Goal: Check status

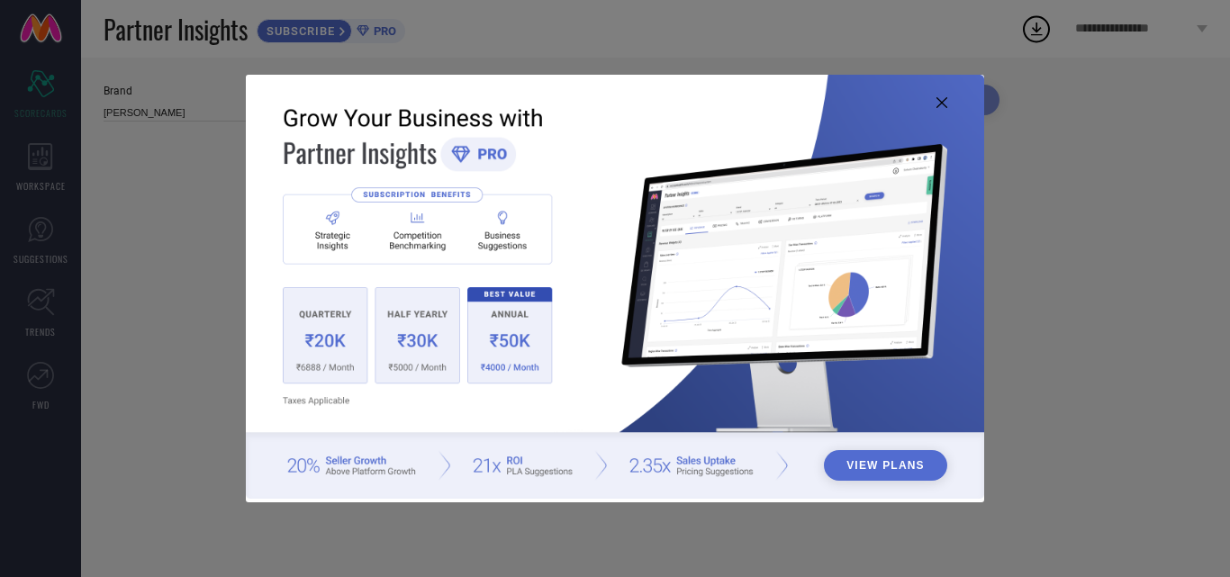
type input "All"
click at [943, 103] on icon at bounding box center [941, 102] width 11 height 11
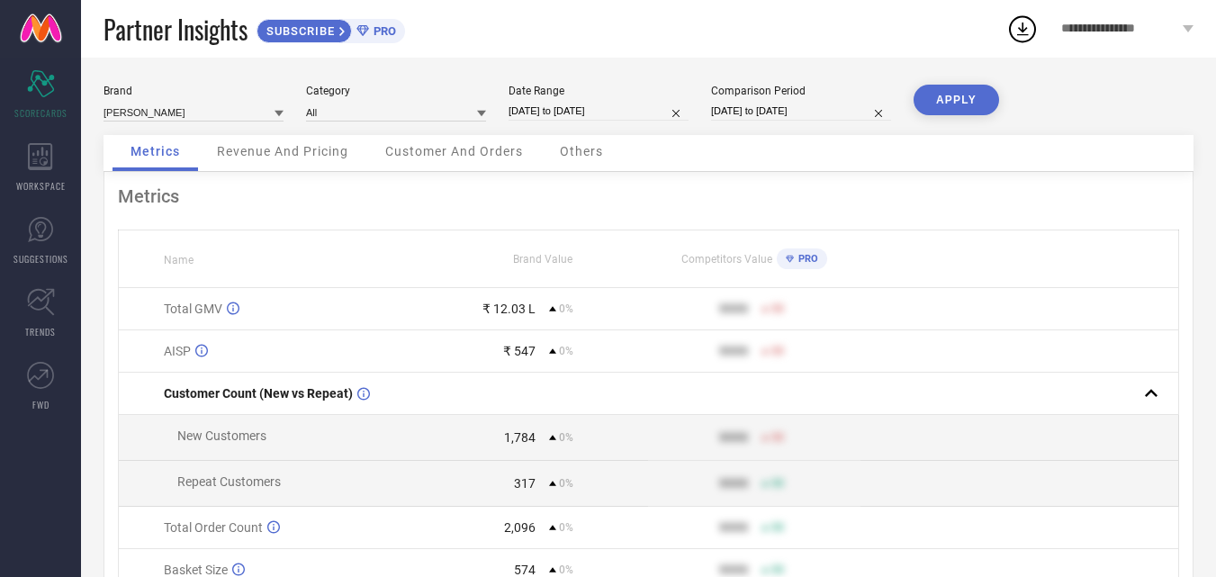
click at [612, 121] on div "Date Range [DATE] to [DATE]" at bounding box center [599, 103] width 180 height 37
click at [612, 113] on input "[DATE] to [DATE]" at bounding box center [599, 111] width 180 height 19
select select "6"
select select "2025"
select select "7"
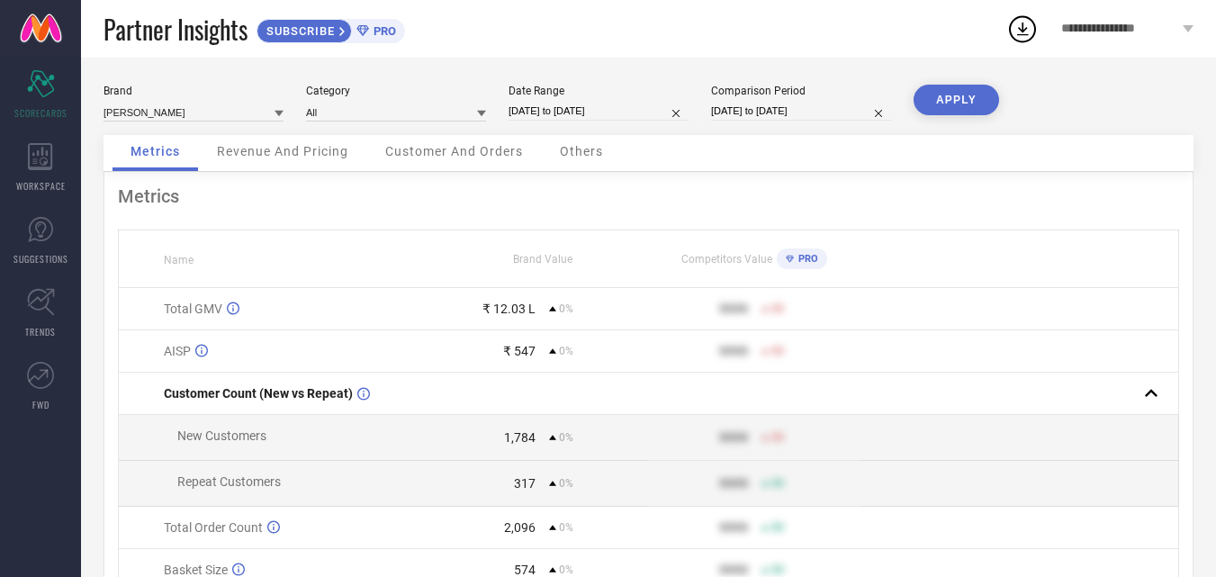
select select "2025"
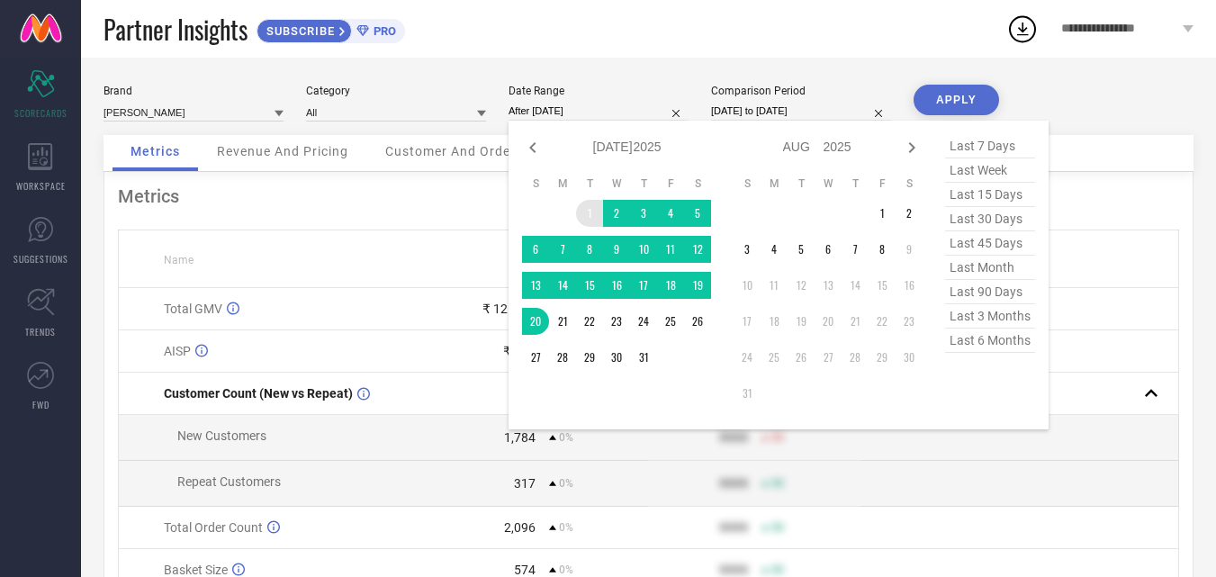
click at [592, 212] on td "1" at bounding box center [589, 213] width 27 height 27
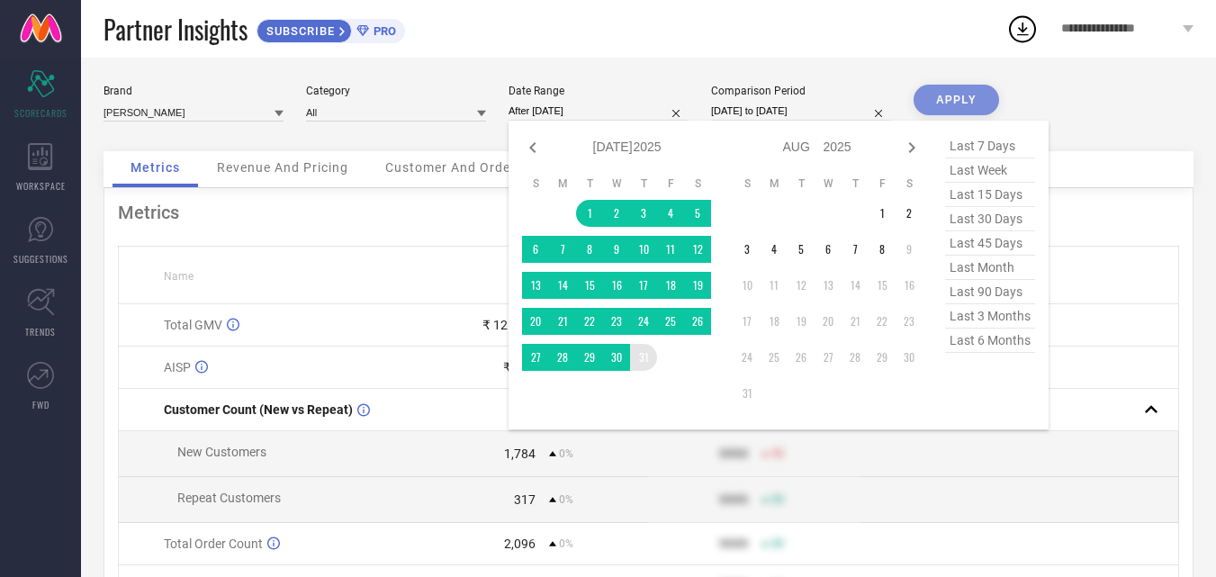
click at [628, 340] on table "S M T W T F S 1 2 3 4 5 6 7 8 9 10 11 12 13 14 15 16 17 18 19 20 21 22 23 24 25…" at bounding box center [616, 273] width 189 height 212
type input "[DATE] to [DATE]"
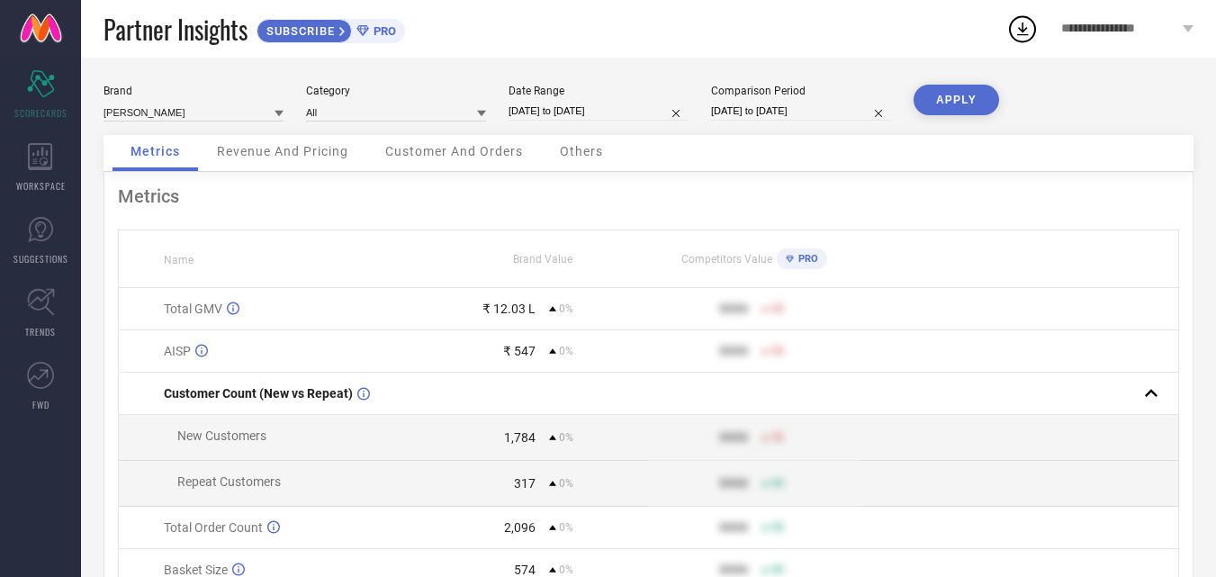
click at [751, 98] on div "Comparison Period [DATE] to [DATE]" at bounding box center [801, 103] width 180 height 37
select select "6"
select select "2025"
select select "7"
select select "2025"
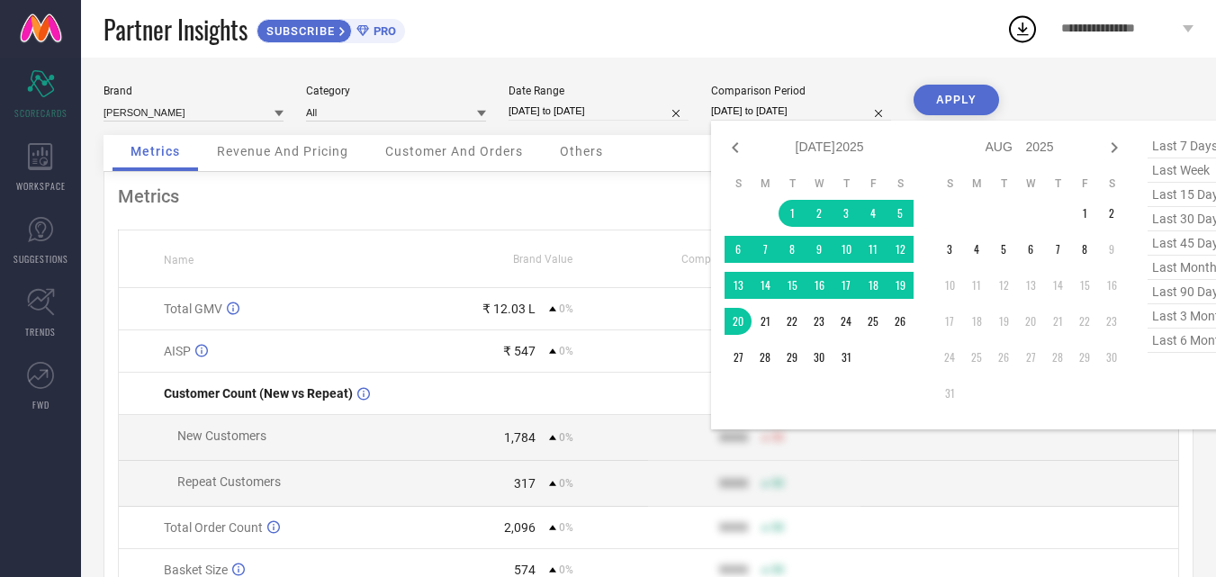
click at [818, 112] on input "[DATE] to [DATE]" at bounding box center [801, 111] width 180 height 19
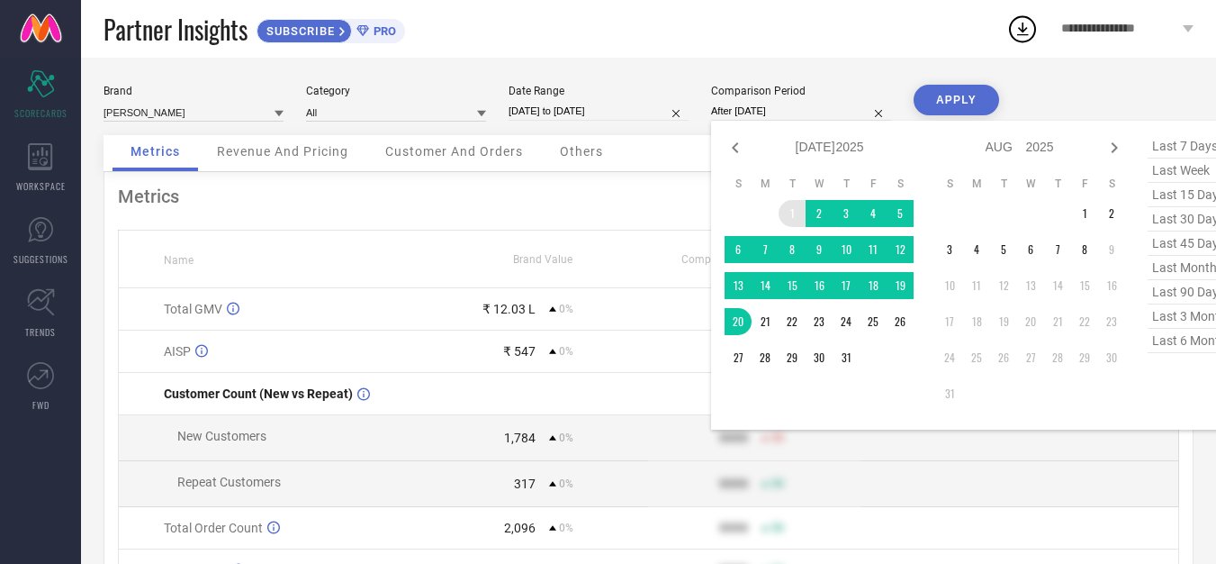
click at [795, 209] on td "1" at bounding box center [792, 213] width 27 height 27
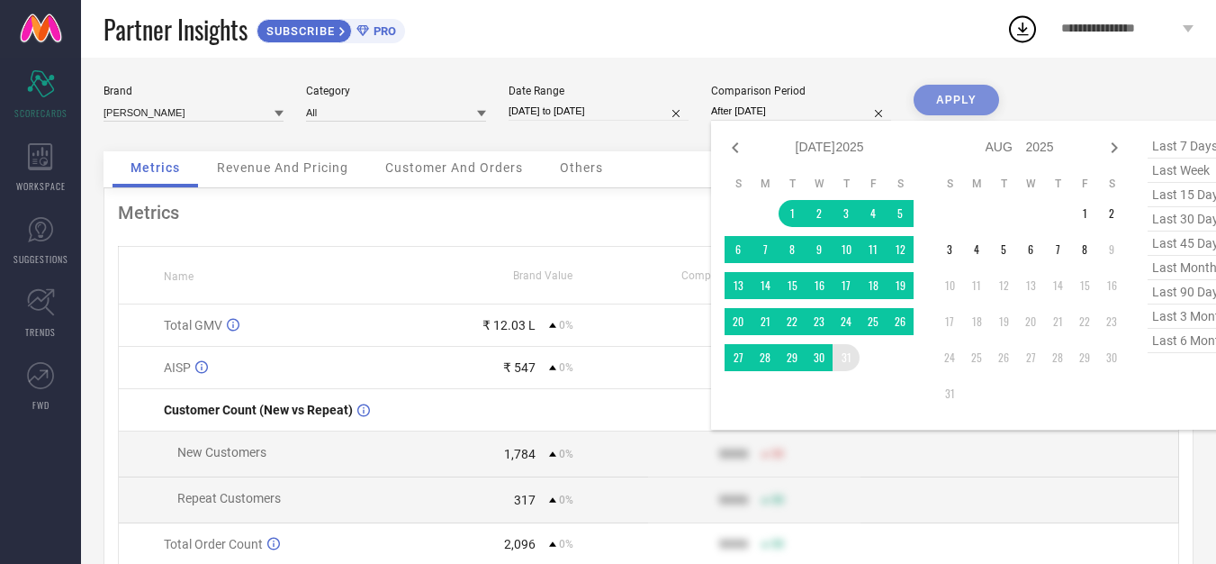
type input "[DATE] to [DATE]"
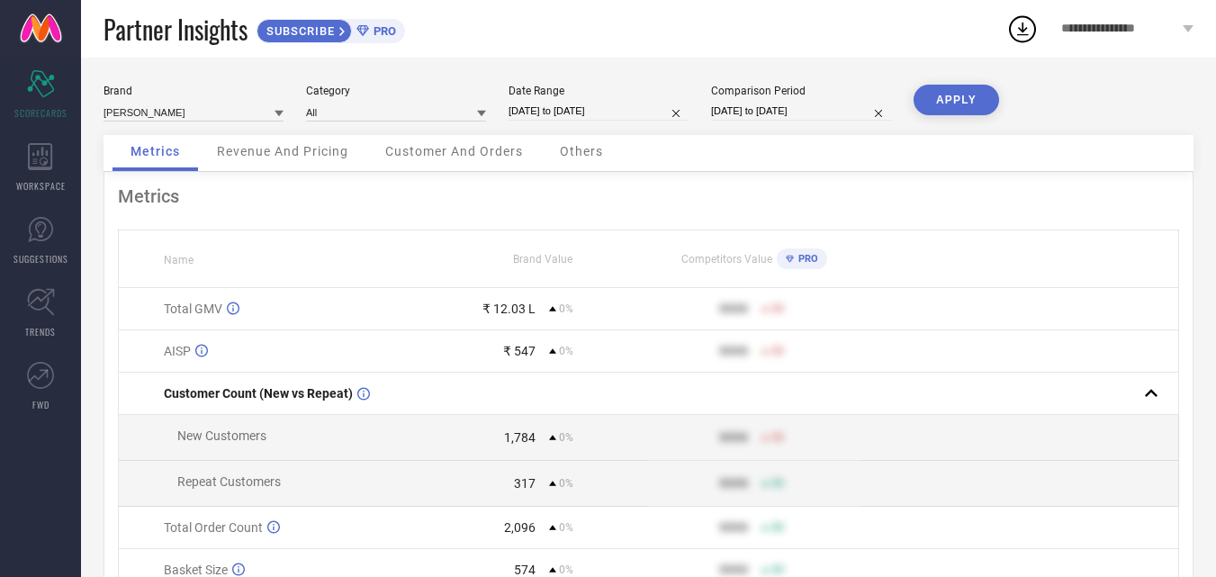
click at [978, 96] on button "APPLY" at bounding box center [957, 100] width 86 height 31
